Goal: Task Accomplishment & Management: Use online tool/utility

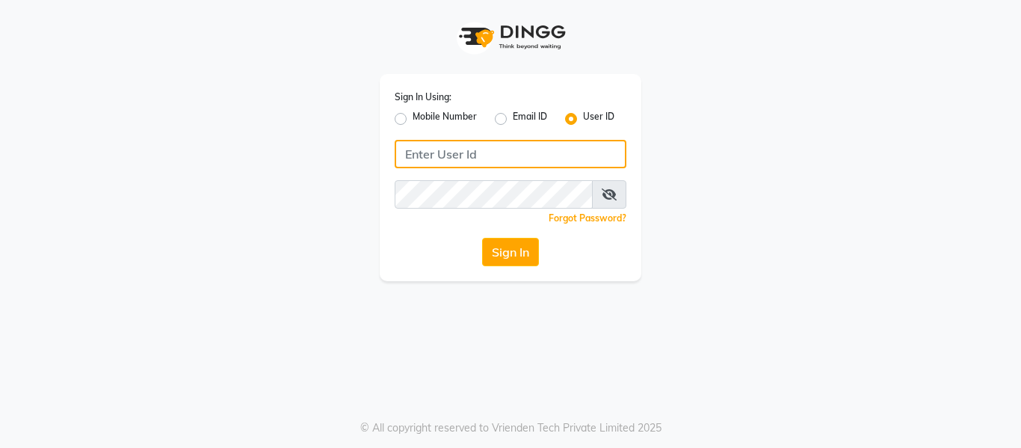
type input "9620411676"
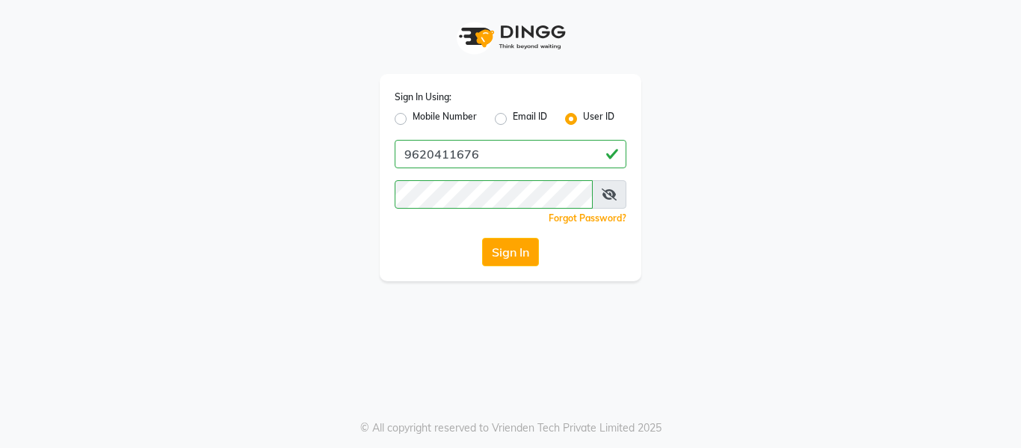
click at [412, 118] on label "Mobile Number" at bounding box center [444, 119] width 64 height 18
click at [412, 118] on input "Mobile Number" at bounding box center [417, 115] width 10 height 10
radio input "true"
radio input "false"
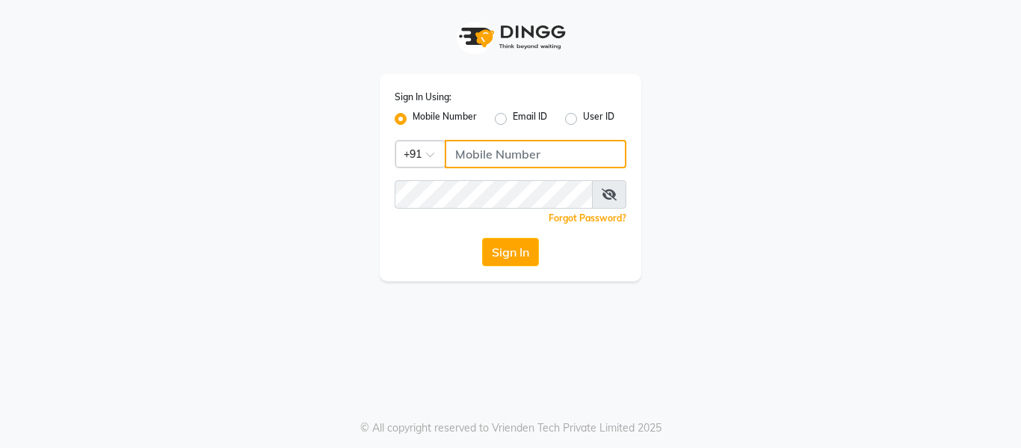
click at [469, 155] on input "Username" at bounding box center [536, 154] width 182 height 28
type input "9036365236"
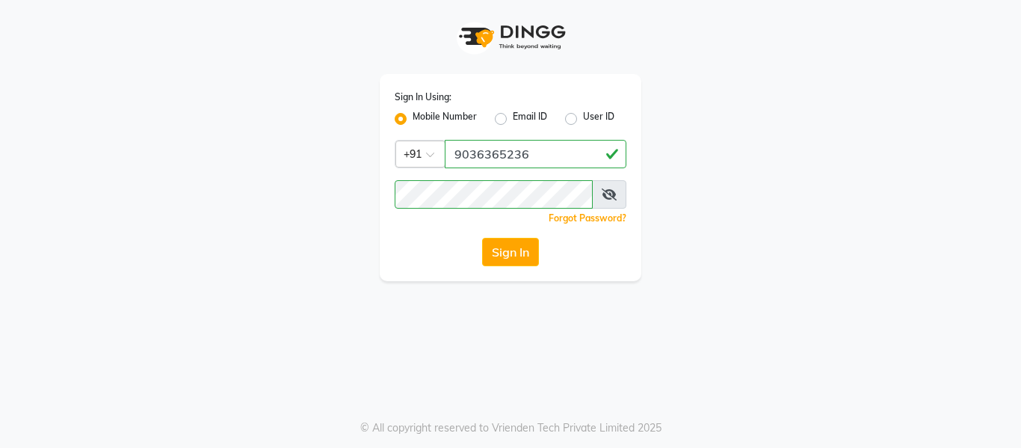
click at [401, 270] on div "Sign In Using: Mobile Number Email ID User ID Country Code × [PHONE_NUMBER] Rem…" at bounding box center [511, 177] width 262 height 207
click at [520, 254] on button "Sign In" at bounding box center [510, 252] width 57 height 28
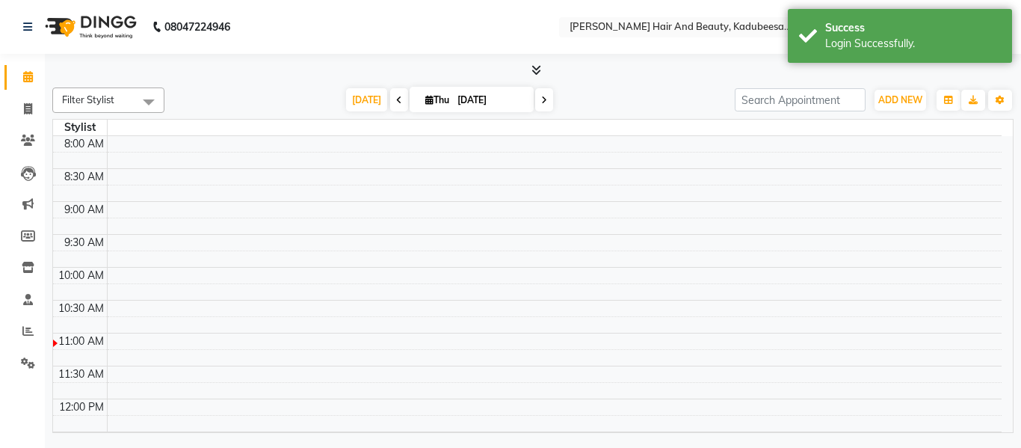
select select "en"
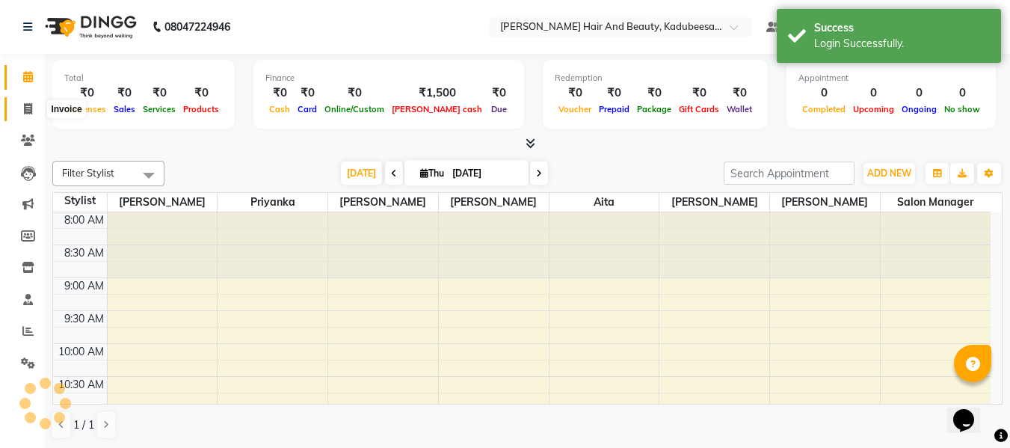
click at [24, 110] on icon at bounding box center [28, 108] width 8 height 11
select select "service"
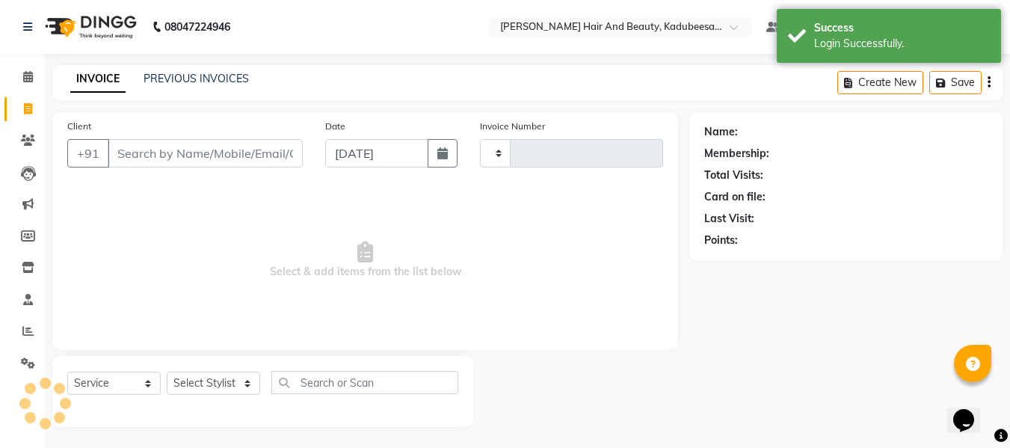
type input "1701"
select select "7013"
